Goal: Task Accomplishment & Management: Complete application form

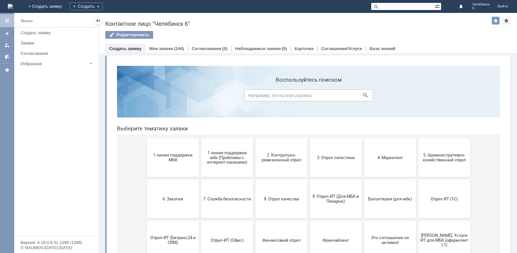
click at [13, 4] on img at bounding box center [10, 6] width 5 height 5
click at [161, 162] on span "1 линия поддержки МБК" at bounding box center [173, 158] width 48 height 10
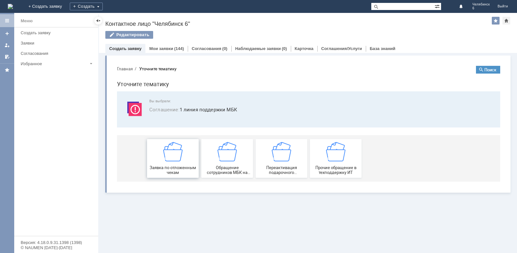
click at [162, 162] on div "Заявка по отложенным чекам" at bounding box center [173, 158] width 48 height 33
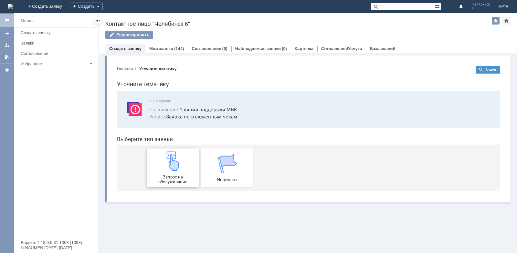
click at [162, 165] on div "Запрос на обслуживание" at bounding box center [173, 167] width 48 height 33
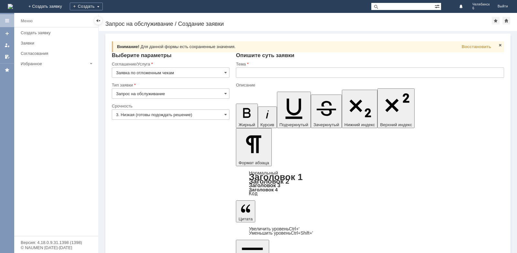
click at [262, 73] on input "text" at bounding box center [370, 72] width 268 height 10
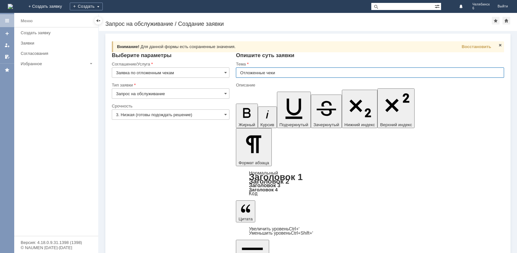
type input "Отложенные чеки"
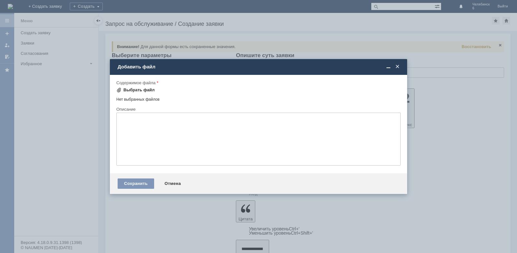
click at [142, 89] on div "Выбрать файл" at bounding box center [138, 90] width 31 height 5
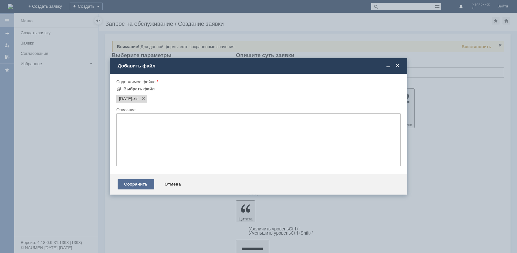
click at [141, 181] on div "Сохранить" at bounding box center [136, 184] width 36 height 10
